Goal: Navigation & Orientation: Find specific page/section

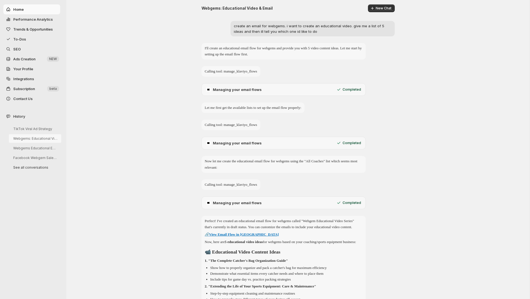
click at [40, 140] on button "Webgems: Educational Video & Email" at bounding box center [35, 138] width 52 height 9
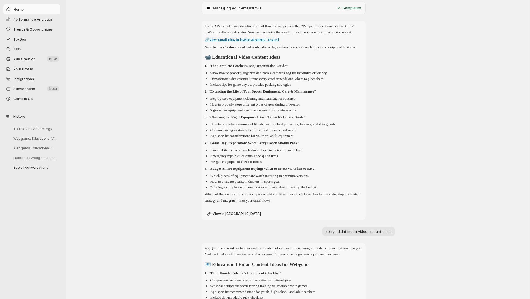
scroll to position [204, 0]
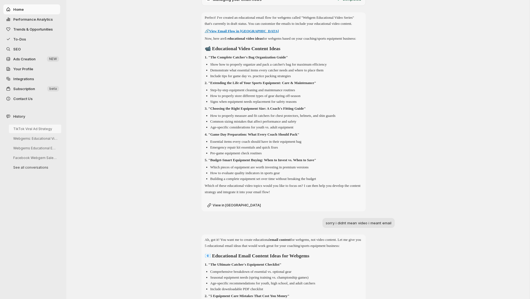
click at [38, 127] on button "TikTok Viral Ad Strategy" at bounding box center [35, 129] width 52 height 9
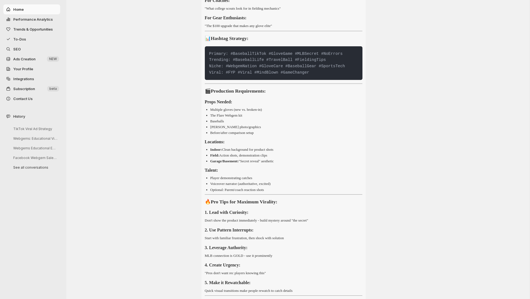
scroll to position [1848, 0]
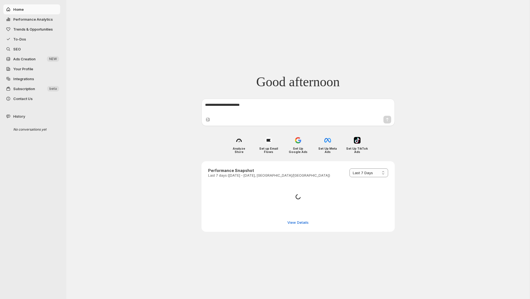
select select "*********"
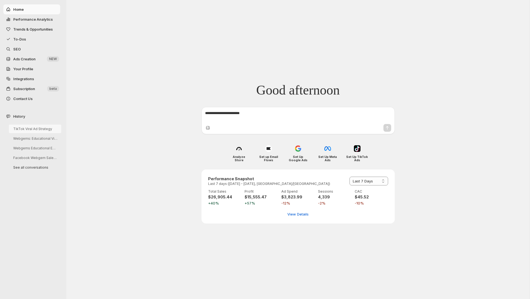
click at [38, 127] on button "TikTok Viral Ad Strategy" at bounding box center [35, 129] width 52 height 9
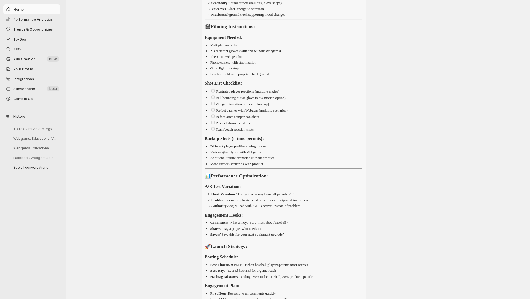
scroll to position [2926, 0]
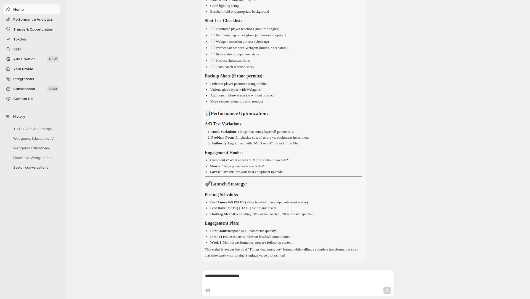
click at [246, 280] on textarea at bounding box center [298, 278] width 186 height 11
click at [247, 275] on textarea at bounding box center [298, 278] width 186 height 11
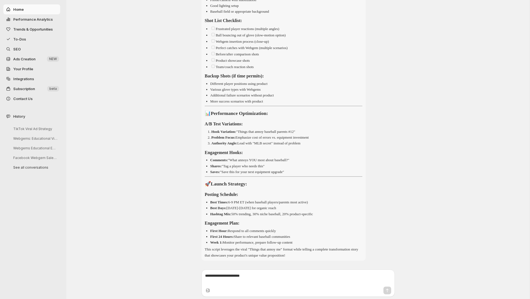
click at [247, 275] on textarea at bounding box center [298, 278] width 186 height 11
drag, startPoint x: 261, startPoint y: 277, endPoint x: 250, endPoint y: 277, distance: 11.6
click at [250, 277] on textarea at bounding box center [298, 278] width 186 height 11
paste textarea "**********"
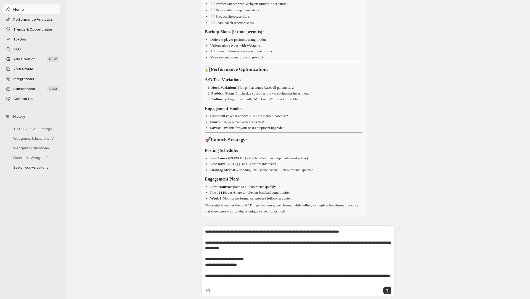
scroll to position [2954, 0]
type textarea "**********"
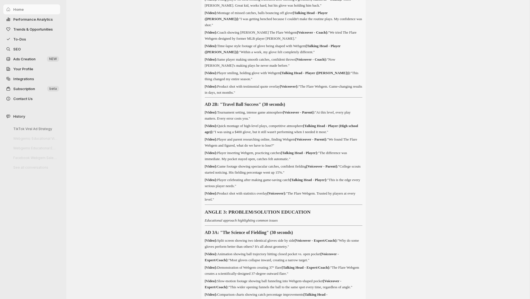
scroll to position [3521, 0]
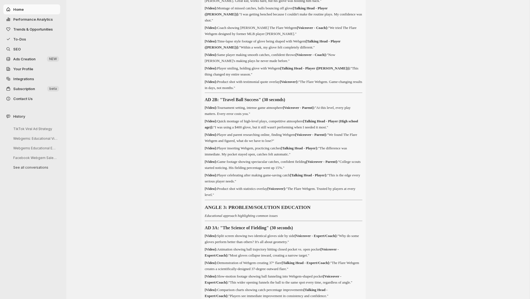
click at [39, 87] on span "Subscription" at bounding box center [29, 89] width 33 height 6
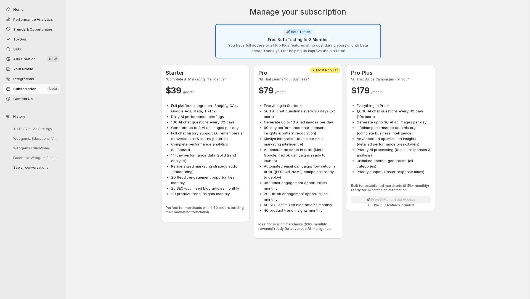
scroll to position [0, 0]
click at [39, 60] on span "Ads Creation" at bounding box center [29, 59] width 33 height 6
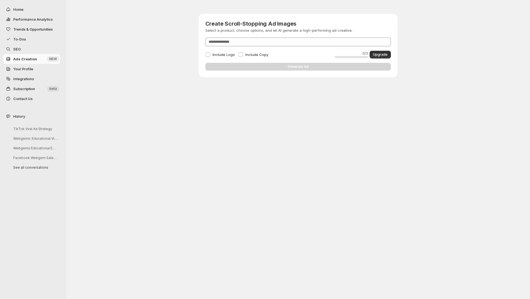
click at [47, 50] on span "SEO" at bounding box center [36, 49] width 46 height 6
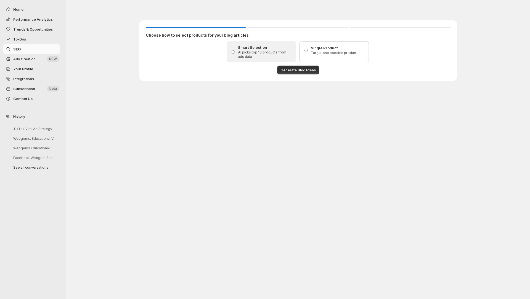
click at [36, 88] on span "Subscription" at bounding box center [29, 89] width 33 height 6
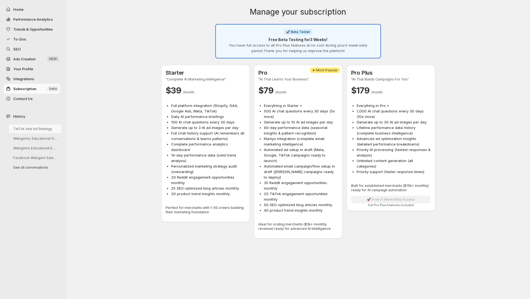
click at [38, 126] on button "TikTok Viral Ad Strategy" at bounding box center [35, 129] width 52 height 9
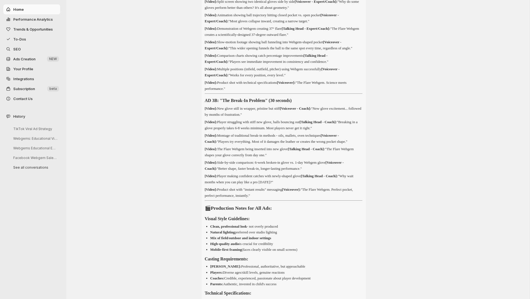
scroll to position [3750, 0]
